Goal: Find specific page/section: Find specific page/section

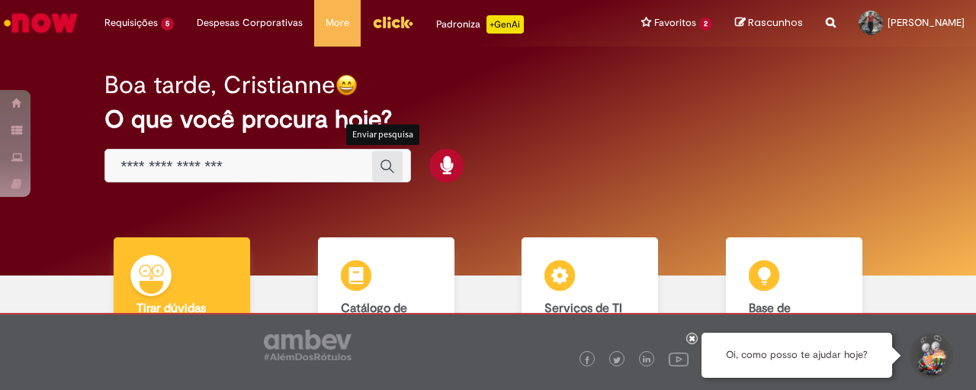
scroll to position [127, 0]
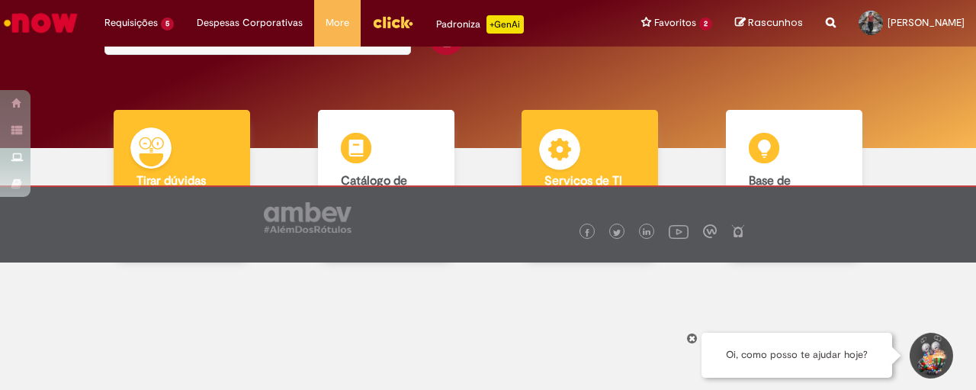
click at [560, 173] on img at bounding box center [560, 152] width 46 height 46
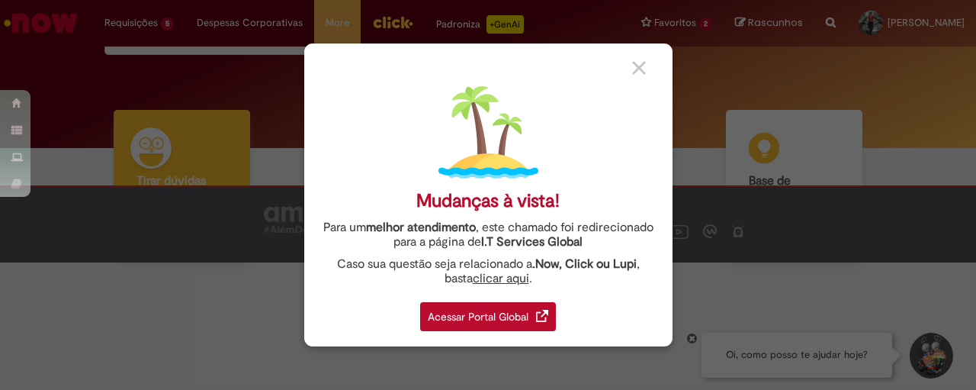
click at [483, 313] on div "Acessar Portal Global" at bounding box center [488, 316] width 136 height 29
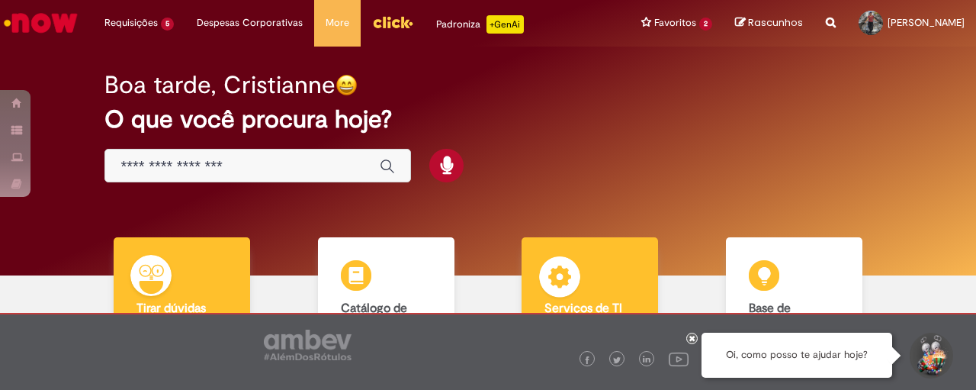
click at [581, 281] on div "Serviços de TI Serviços de TI Encontre ajuda" at bounding box center [589, 310] width 136 height 147
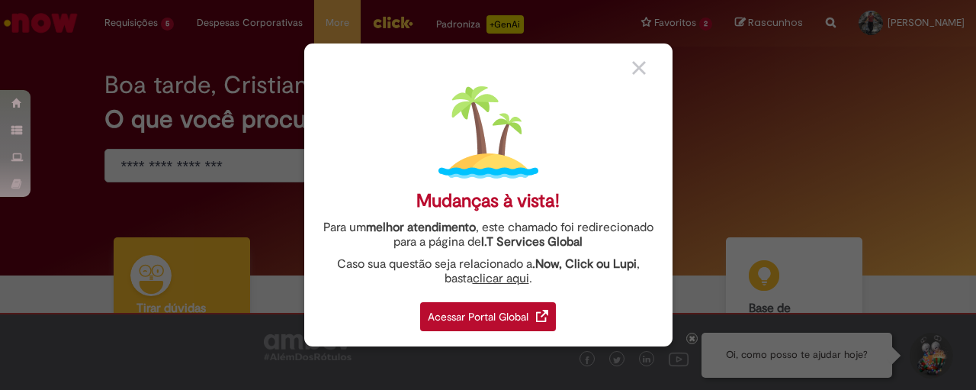
click at [581, 281] on div "Caso sua questão seja relacionado a .Now, Click ou Lupi , basta clicar aqui ." at bounding box center [488, 271] width 345 height 29
click at [512, 310] on div "Acessar Portal Global" at bounding box center [488, 316] width 136 height 29
